Goal: Use online tool/utility: Utilize a website feature to perform a specific function

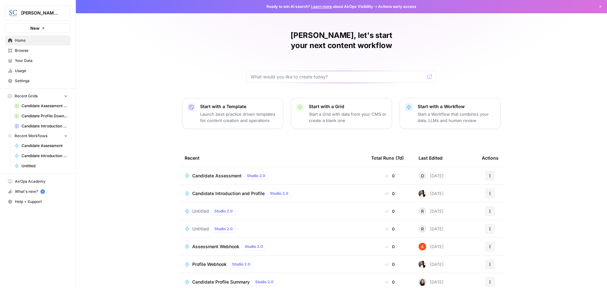
click at [216, 173] on span "Candidate Assessment" at bounding box center [216, 176] width 49 height 6
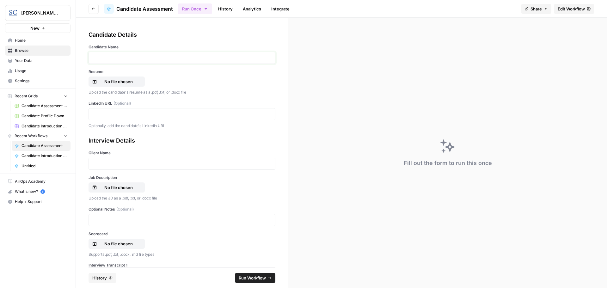
click at [95, 57] on p at bounding box center [182, 58] width 179 height 6
click at [113, 82] on p "No file chosen" at bounding box center [118, 81] width 40 height 6
click at [103, 114] on p at bounding box center [182, 114] width 179 height 6
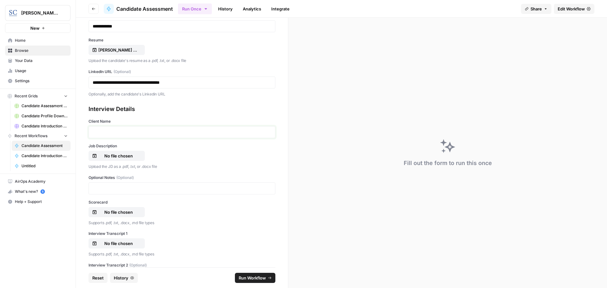
click at [108, 133] on p at bounding box center [182, 132] width 179 height 6
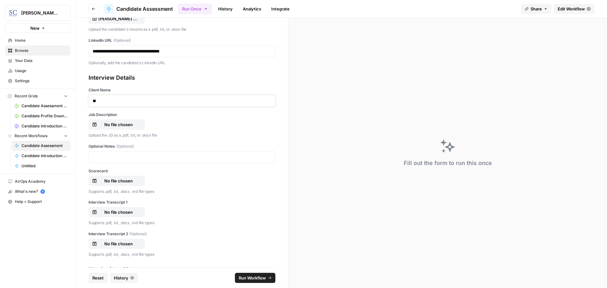
scroll to position [63, 0]
click at [118, 123] on p "No file chosen" at bounding box center [118, 124] width 40 height 6
click at [114, 179] on p "No file chosen" at bounding box center [118, 180] width 40 height 6
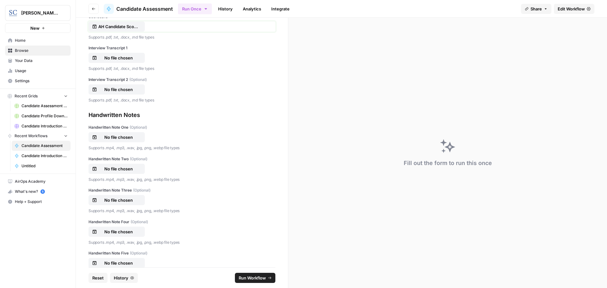
scroll to position [234, 0]
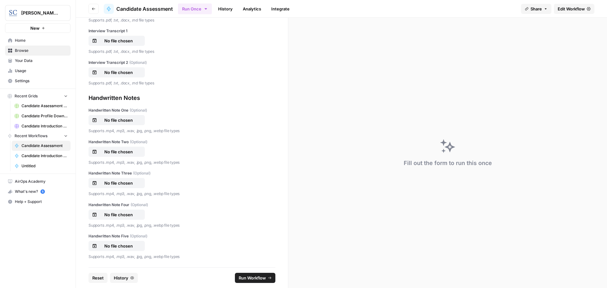
click at [252, 279] on span "Run Workflow" at bounding box center [252, 278] width 27 height 6
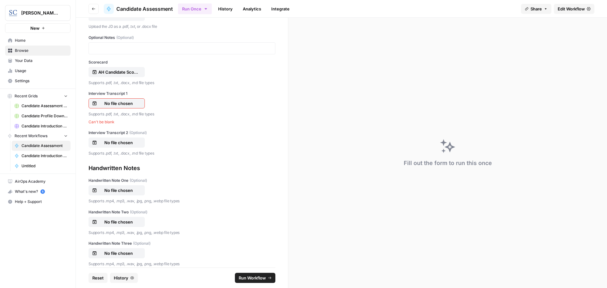
scroll to position [171, 0]
click at [122, 104] on p "No file chosen" at bounding box center [118, 104] width 40 height 6
click at [126, 104] on p "No file chosen" at bounding box center [118, 104] width 40 height 6
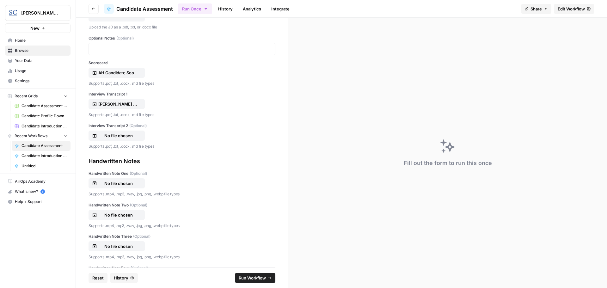
click at [253, 277] on span "Run Workflow" at bounding box center [252, 278] width 27 height 6
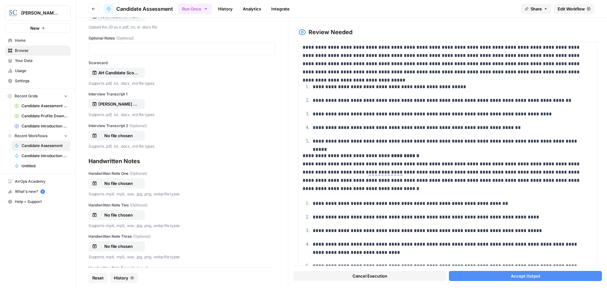
scroll to position [569, 0]
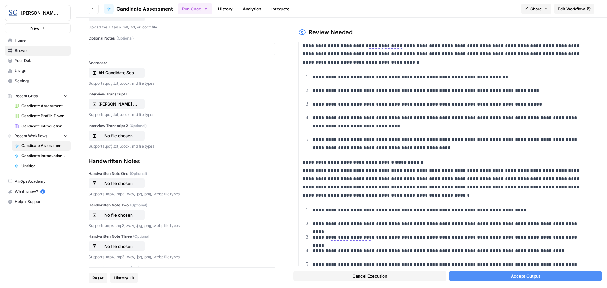
click at [531, 274] on span "Accept Output" at bounding box center [525, 276] width 29 height 6
